Goal: Transaction & Acquisition: Subscribe to service/newsletter

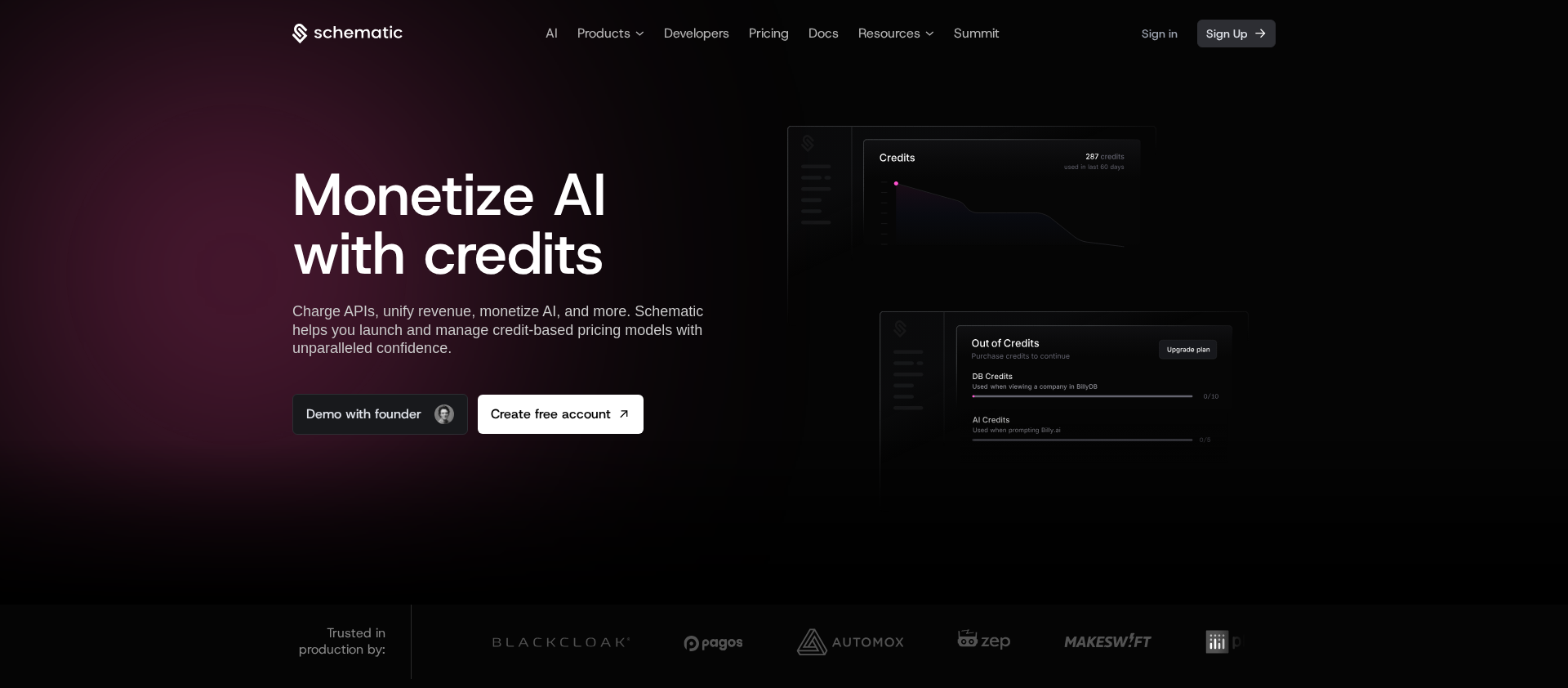
click at [1244, 30] on span "Sign Up" at bounding box center [1226, 33] width 41 height 16
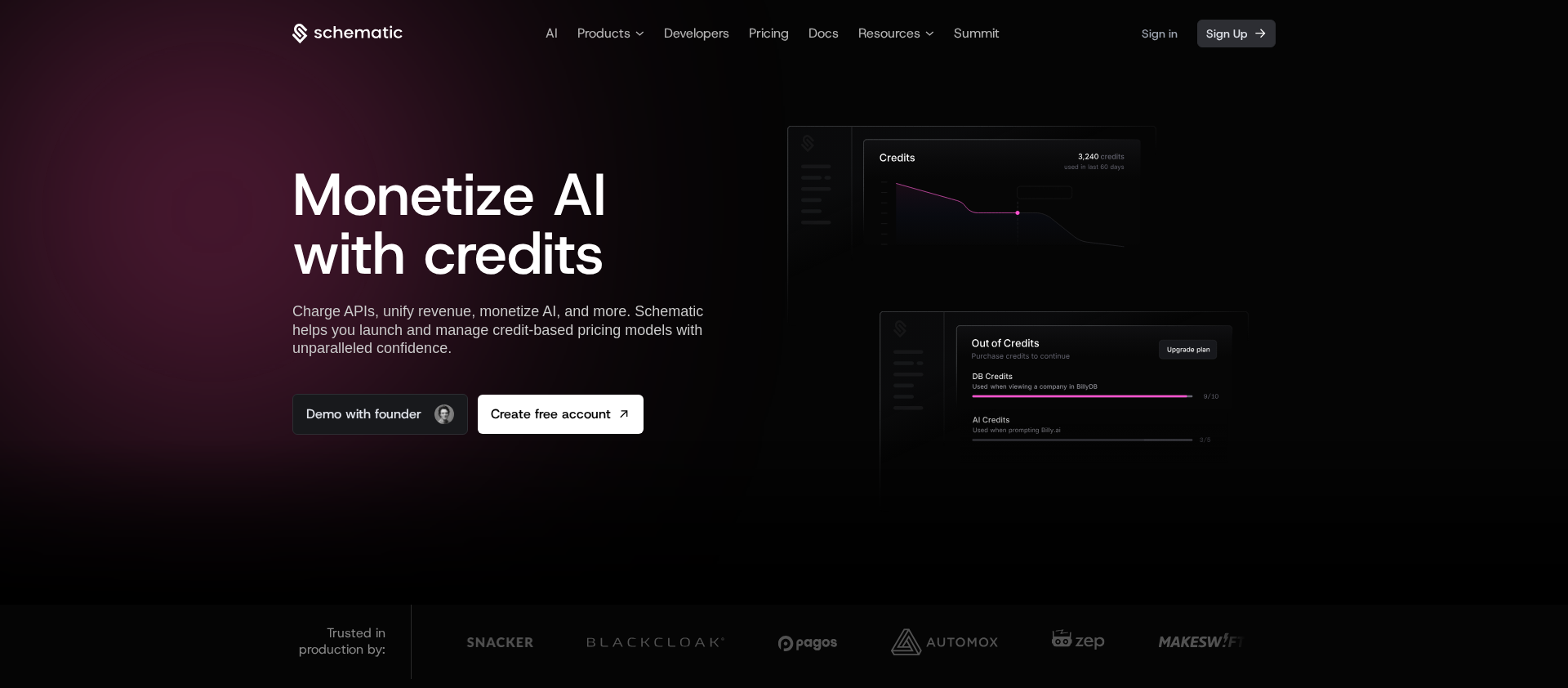
click at [1229, 35] on span "Sign Up" at bounding box center [1226, 33] width 41 height 16
